Goal: Information Seeking & Learning: Learn about a topic

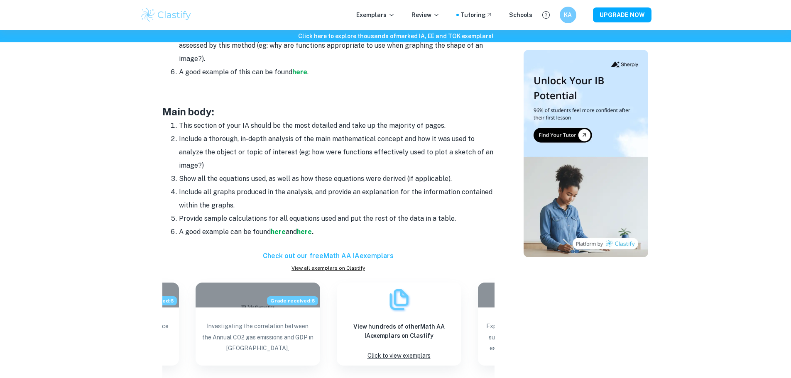
scroll to position [819, 0]
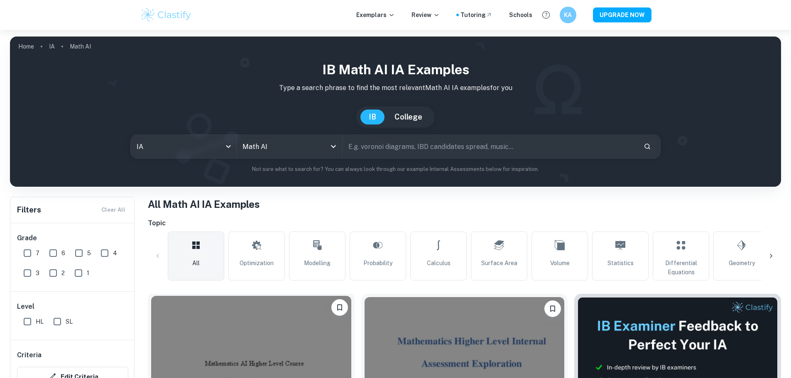
scroll to position [208, 0]
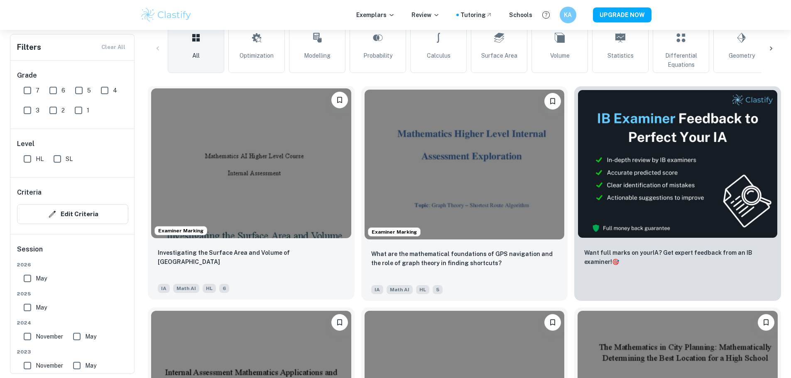
click at [256, 149] on img at bounding box center [251, 163] width 200 height 150
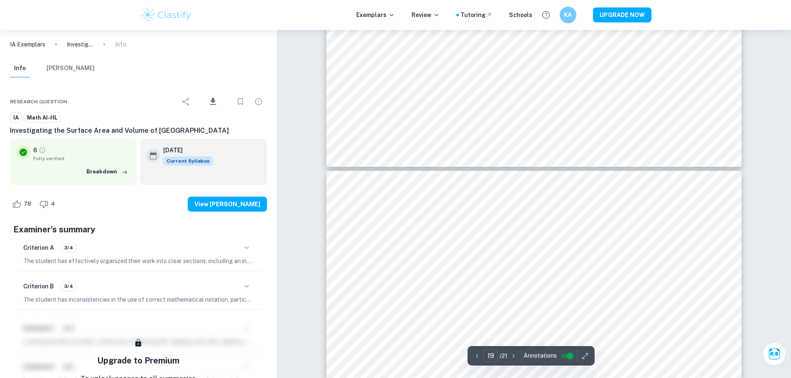
scroll to position [9927, 0]
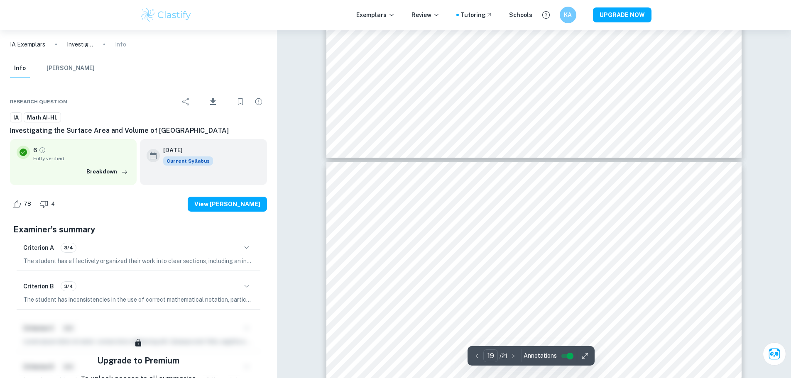
type input "20"
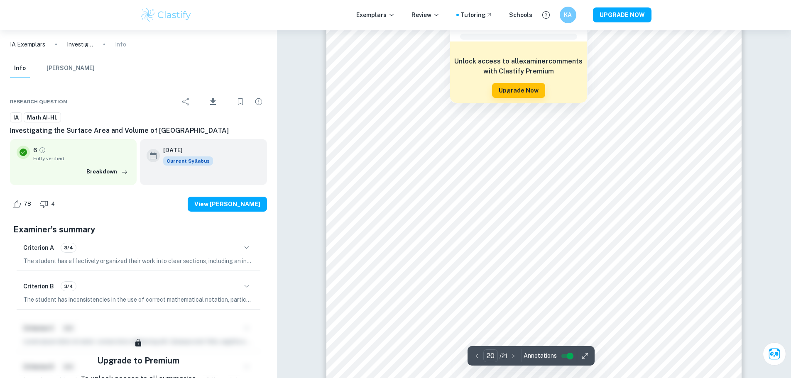
scroll to position [10799, 0]
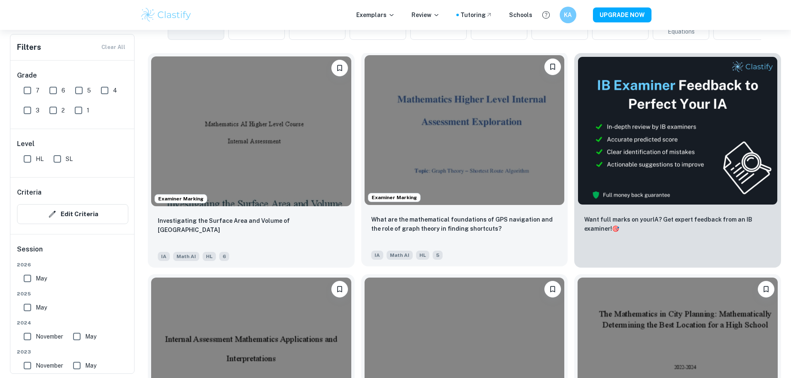
scroll to position [374, 0]
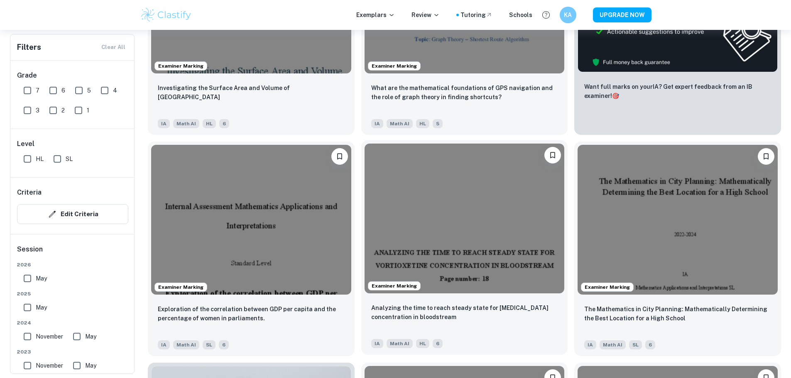
click at [365, 158] on img at bounding box center [465, 219] width 200 height 150
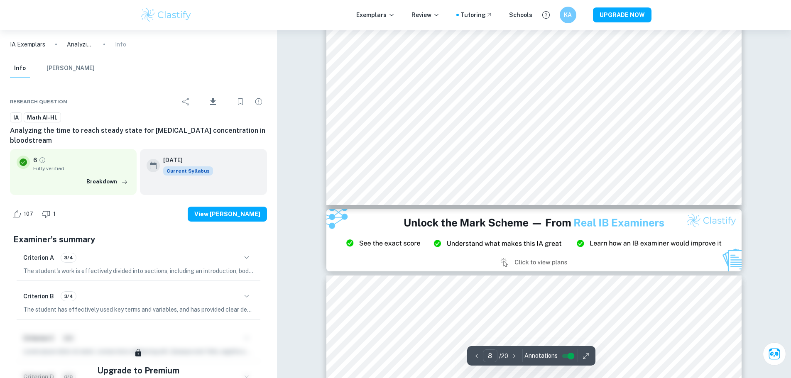
type input "9"
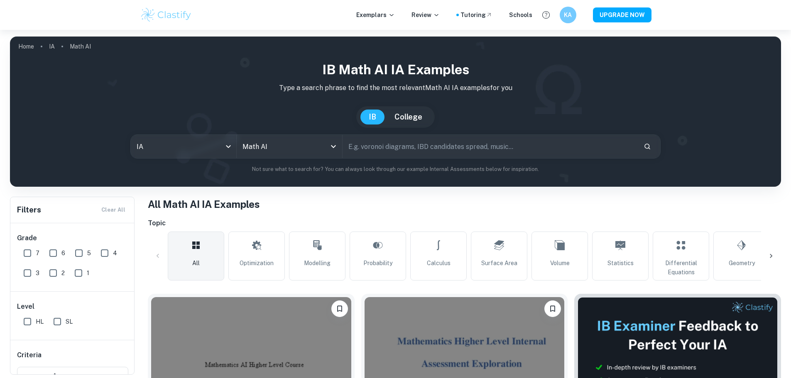
click at [381, 145] on input "text" at bounding box center [490, 146] width 294 height 23
type input "non-linear regression"
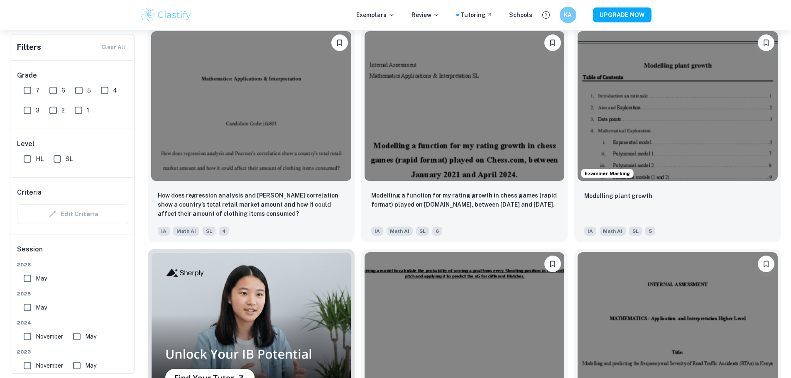
scroll to position [498, 0]
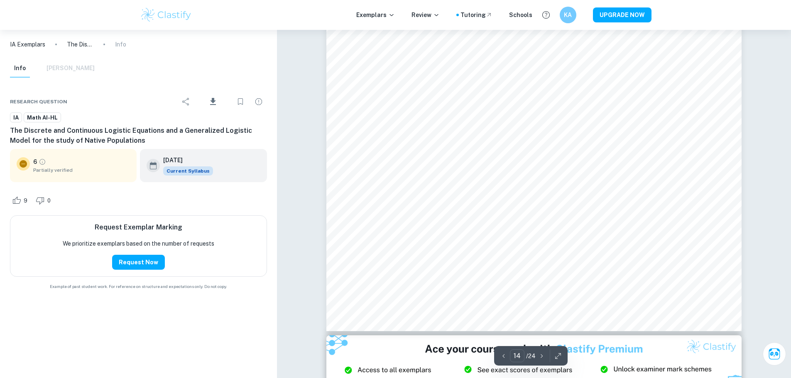
scroll to position [8473, 0]
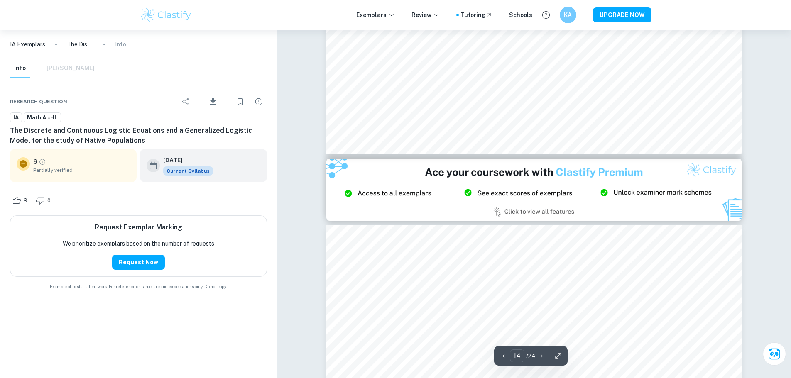
type input "15"
